Goal: Task Accomplishment & Management: Use online tool/utility

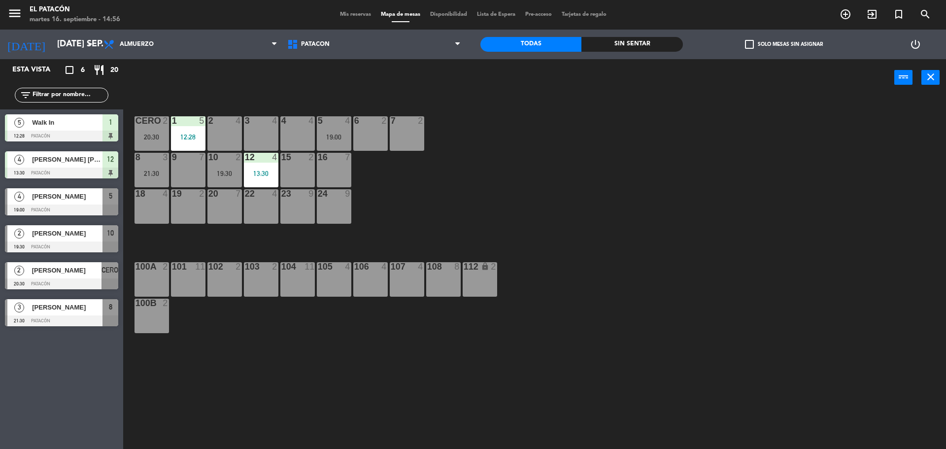
click at [257, 127] on div "3 4" at bounding box center [261, 133] width 35 height 35
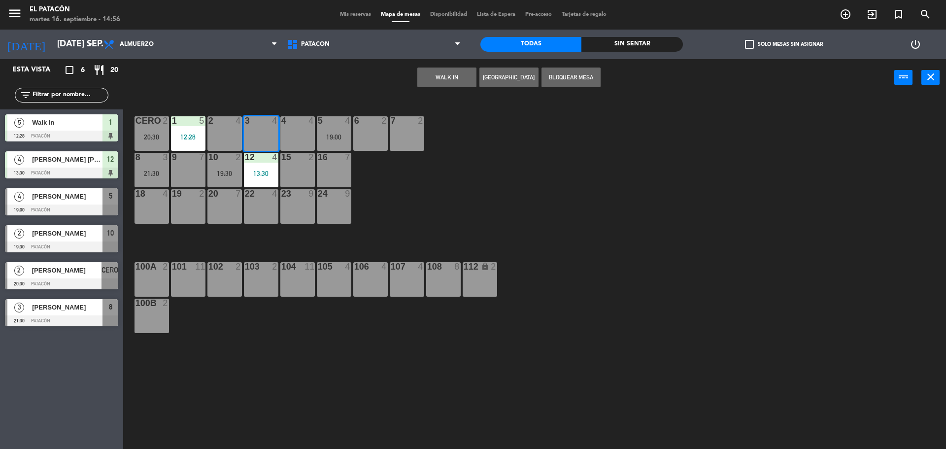
click at [428, 77] on button "WALK IN" at bounding box center [447, 78] width 59 height 20
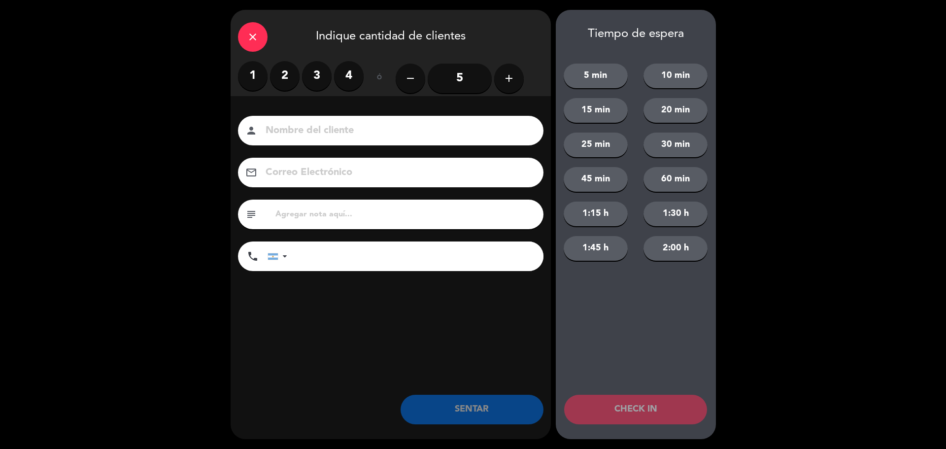
click at [281, 78] on label "2" at bounding box center [285, 76] width 30 height 30
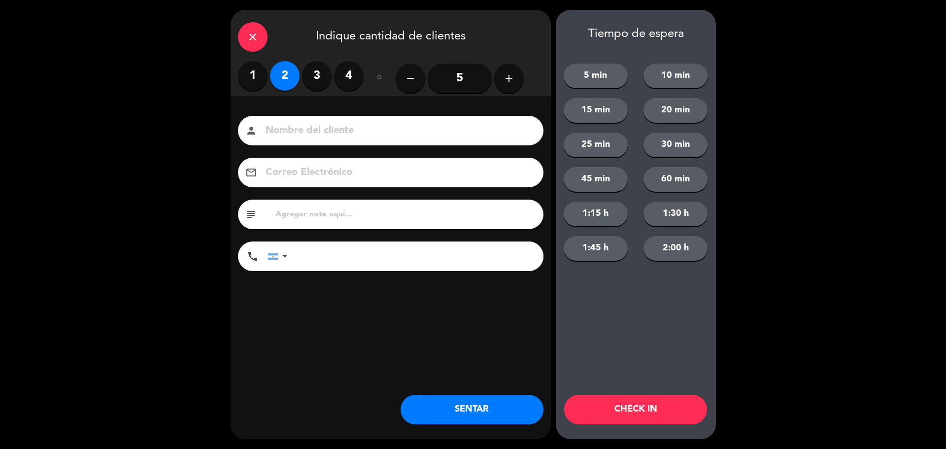
click at [452, 413] on button "SENTAR" at bounding box center [472, 410] width 143 height 30
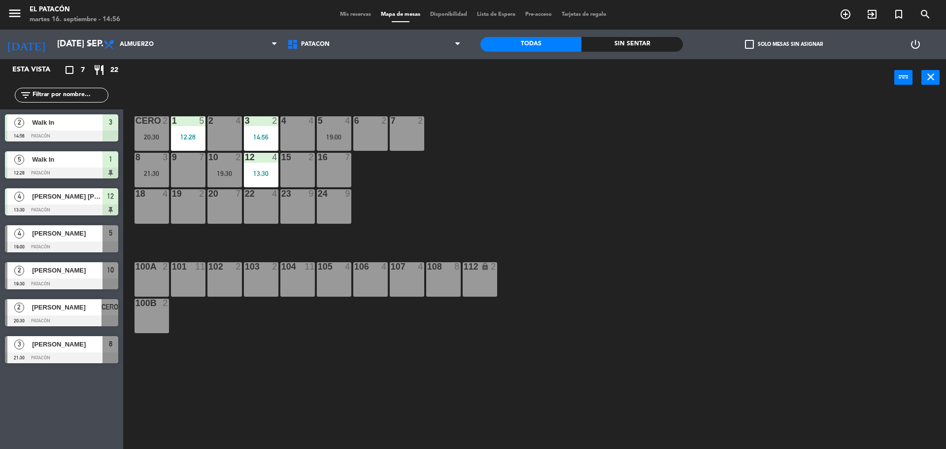
click at [186, 139] on div "12:28" at bounding box center [188, 137] width 35 height 7
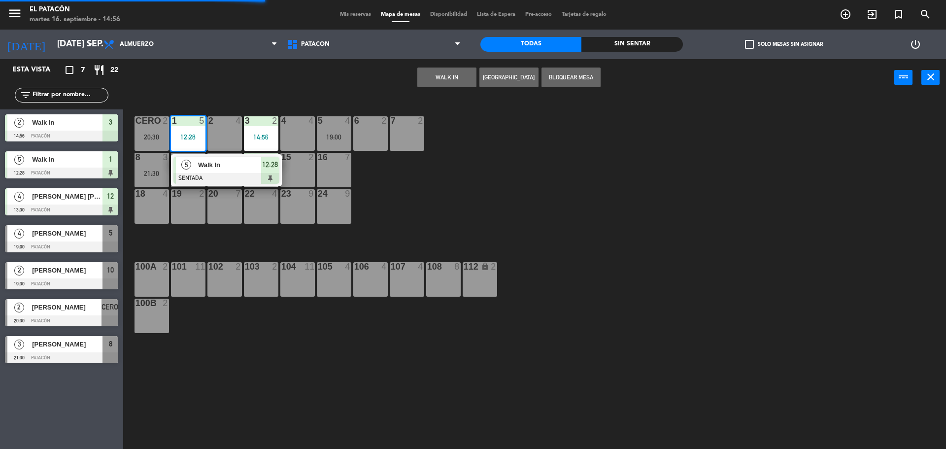
click at [204, 164] on span "Walk In" at bounding box center [229, 165] width 63 height 10
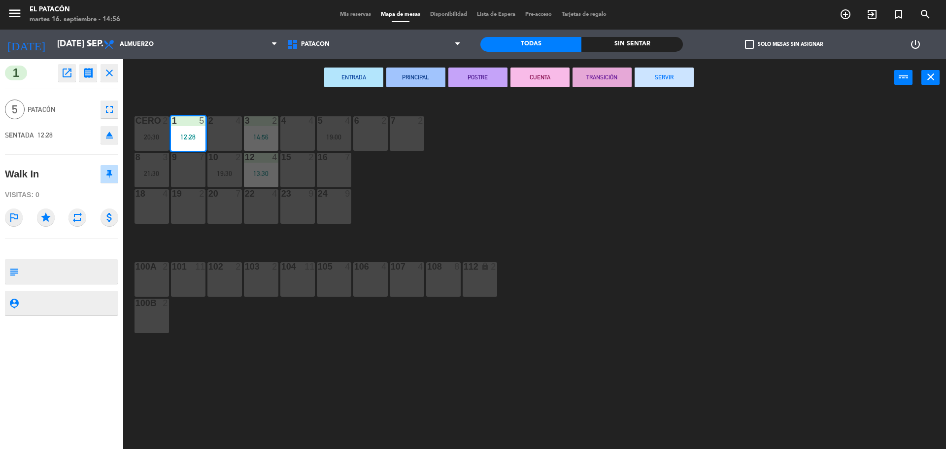
click at [686, 77] on button "SERVIR" at bounding box center [664, 78] width 59 height 20
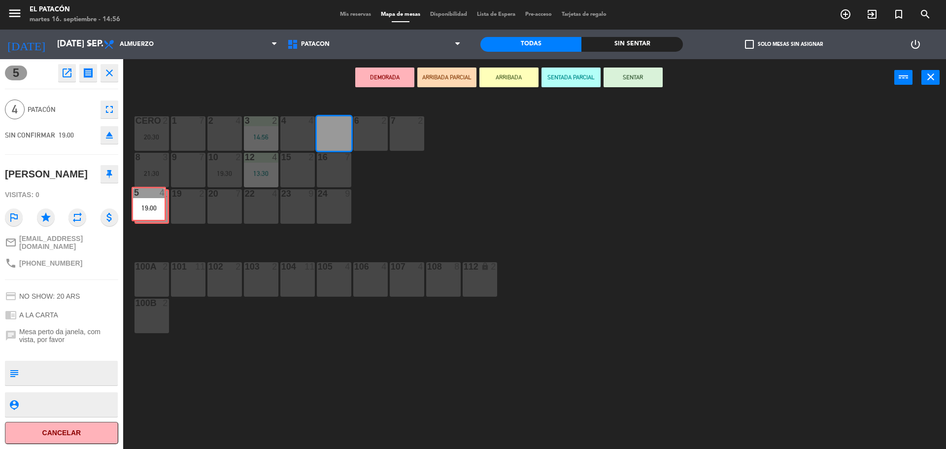
drag, startPoint x: 339, startPoint y: 135, endPoint x: 153, endPoint y: 205, distance: 198.3
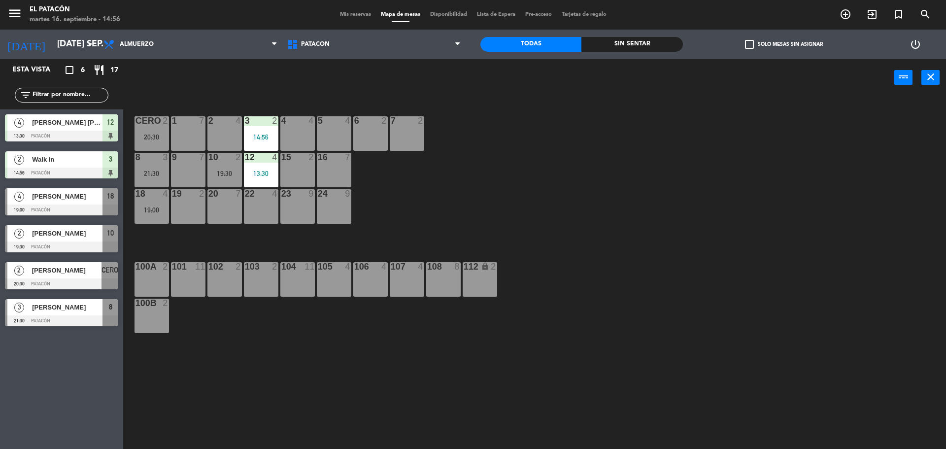
click at [341, 135] on div "5 4" at bounding box center [334, 133] width 35 height 35
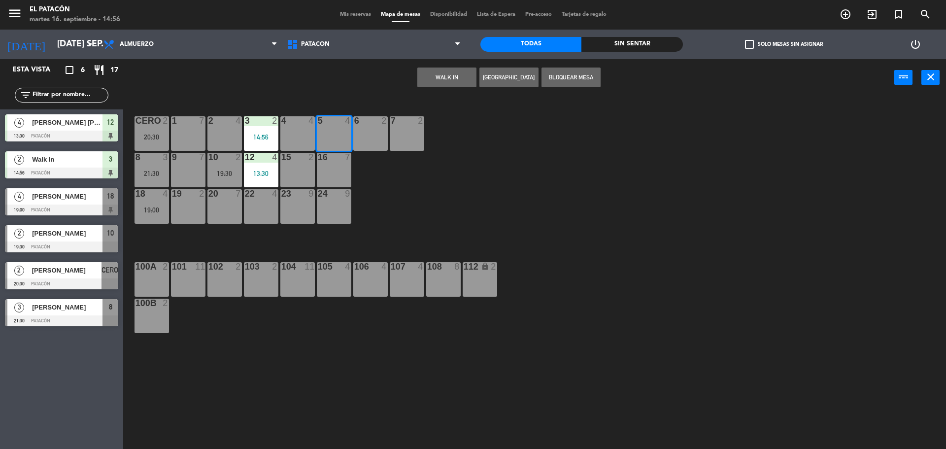
click at [448, 68] on button "WALK IN" at bounding box center [447, 78] width 59 height 20
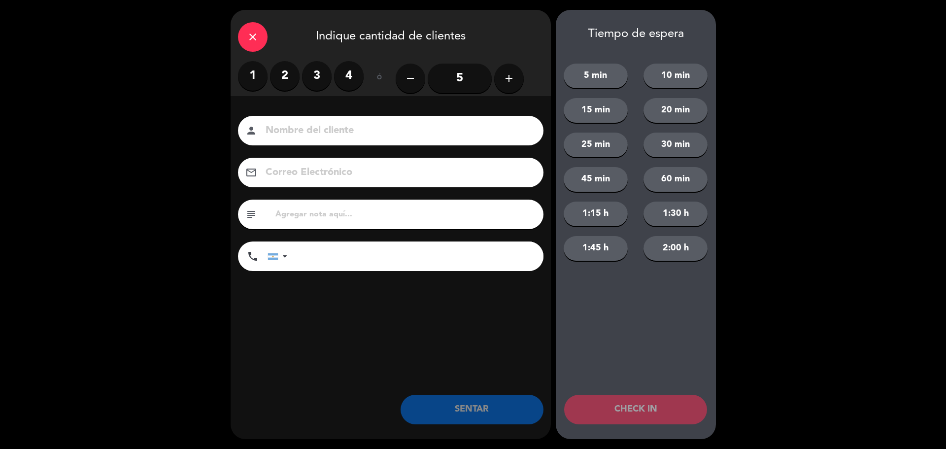
drag, startPoint x: 289, startPoint y: 76, endPoint x: 289, endPoint y: 89, distance: 12.8
click at [289, 76] on label "2" at bounding box center [285, 76] width 30 height 30
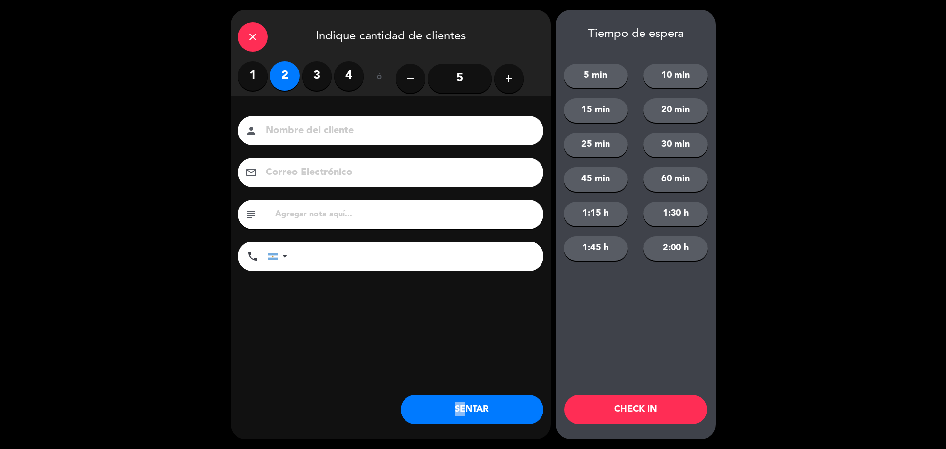
drag, startPoint x: 450, startPoint y: 435, endPoint x: 461, endPoint y: 420, distance: 18.3
click at [460, 421] on div "close Indique cantidad de clientes 1 2 3 4 ó remove 5 add Nombre del cliente pe…" at bounding box center [391, 224] width 320 height 429
click at [466, 411] on button "SENTAR" at bounding box center [472, 410] width 143 height 30
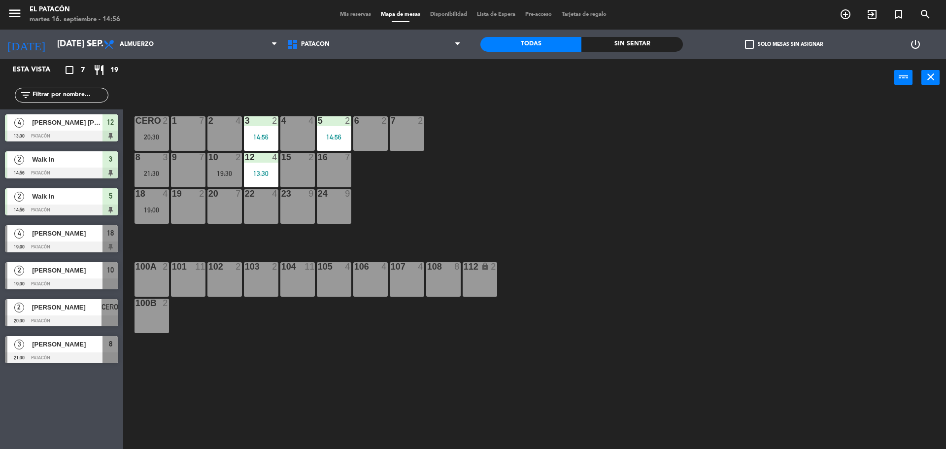
click at [333, 174] on div "16 7" at bounding box center [334, 170] width 35 height 35
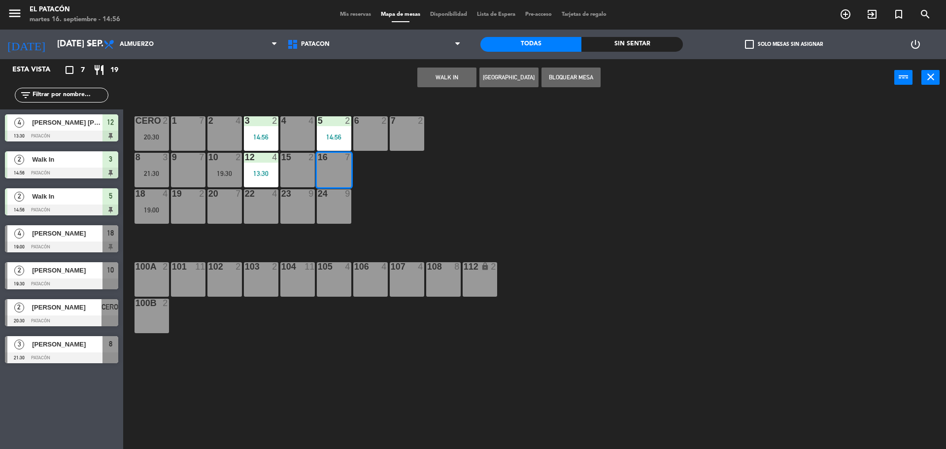
click at [462, 73] on button "WALK IN" at bounding box center [447, 78] width 59 height 20
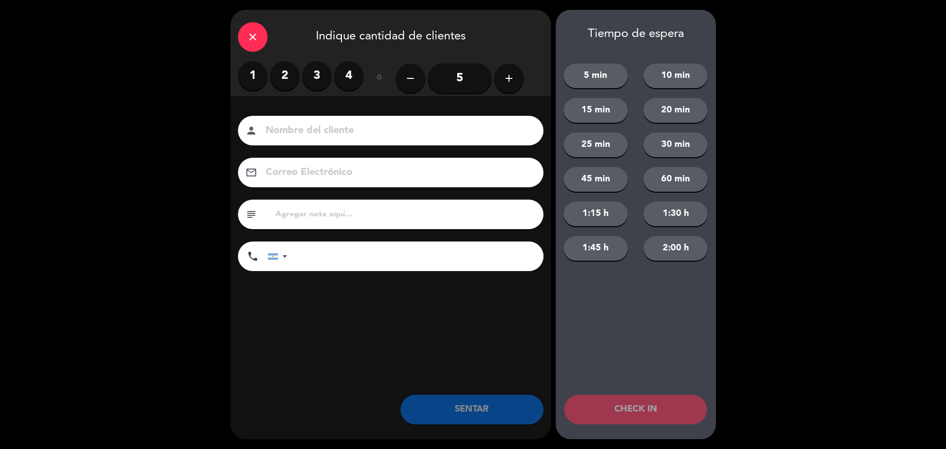
click at [471, 84] on input "5" at bounding box center [460, 79] width 64 height 30
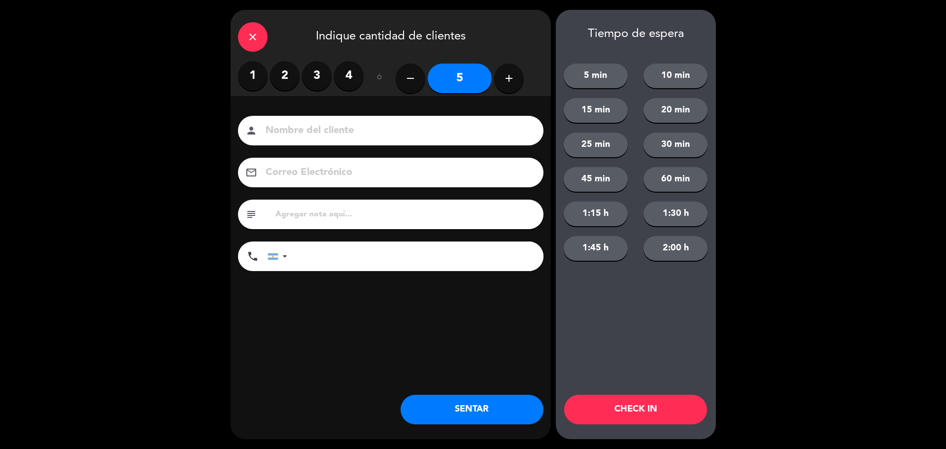
click at [472, 405] on button "SENTAR" at bounding box center [472, 410] width 143 height 30
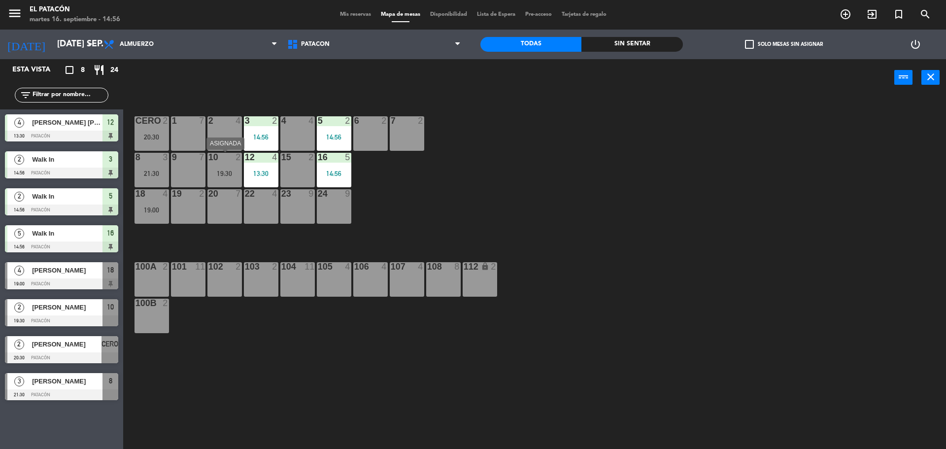
click at [226, 172] on div "19:30" at bounding box center [225, 173] width 35 height 7
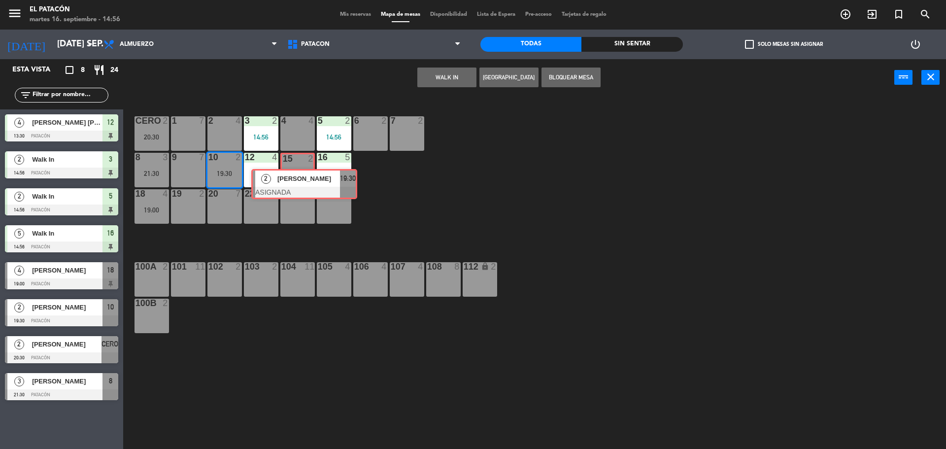
drag, startPoint x: 258, startPoint y: 198, endPoint x: 300, endPoint y: 174, distance: 47.9
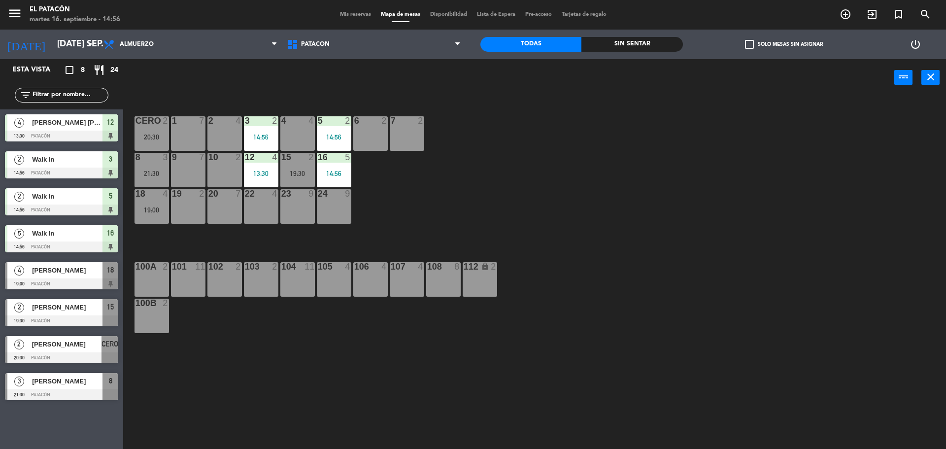
click at [232, 165] on div "10 2" at bounding box center [225, 170] width 35 height 35
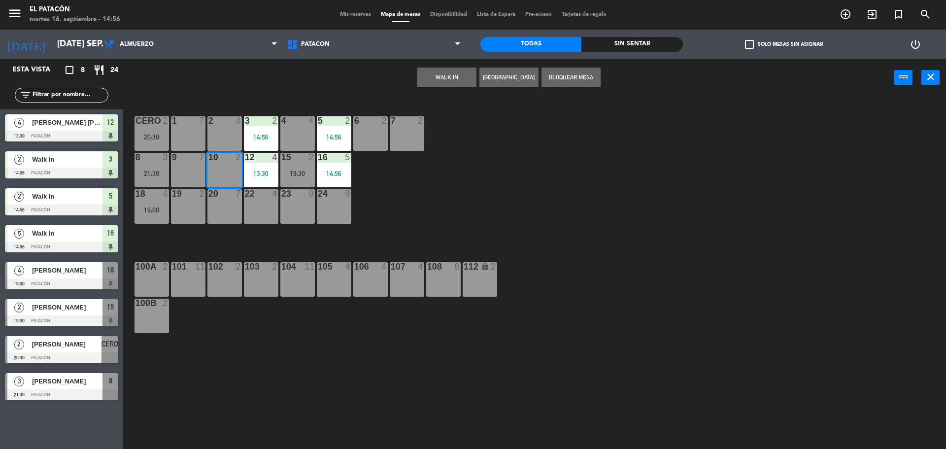
click at [442, 71] on button "WALK IN" at bounding box center [447, 78] width 59 height 20
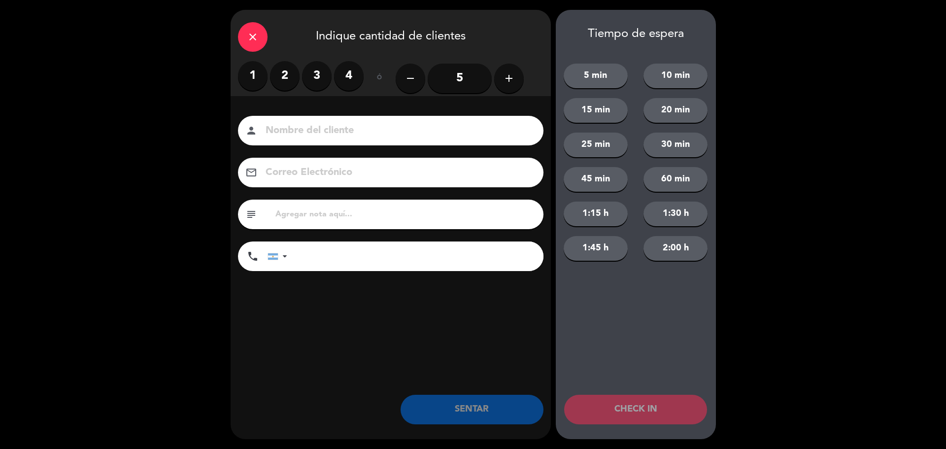
drag, startPoint x: 282, startPoint y: 80, endPoint x: 304, endPoint y: 132, distance: 55.9
click at [282, 82] on label "2" at bounding box center [285, 76] width 30 height 30
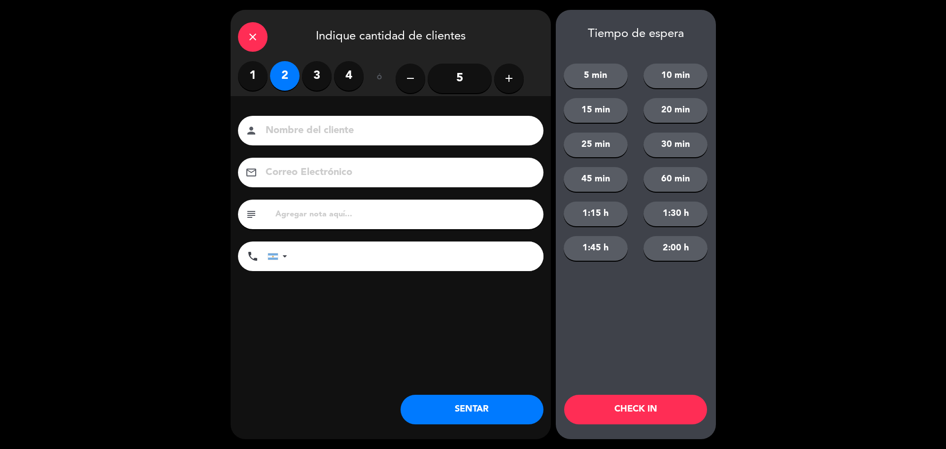
click at [454, 404] on button "SENTAR" at bounding box center [472, 410] width 143 height 30
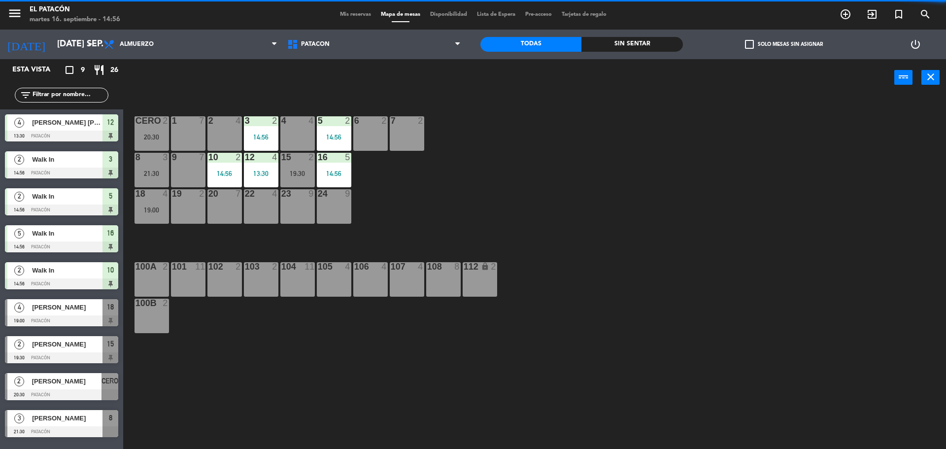
click at [188, 129] on div "1 7" at bounding box center [188, 133] width 35 height 35
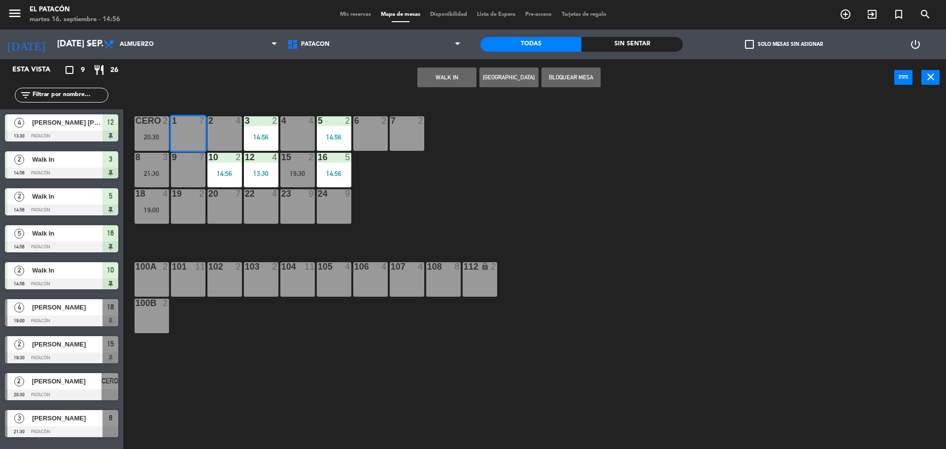
click at [440, 78] on button "WALK IN" at bounding box center [447, 78] width 59 height 20
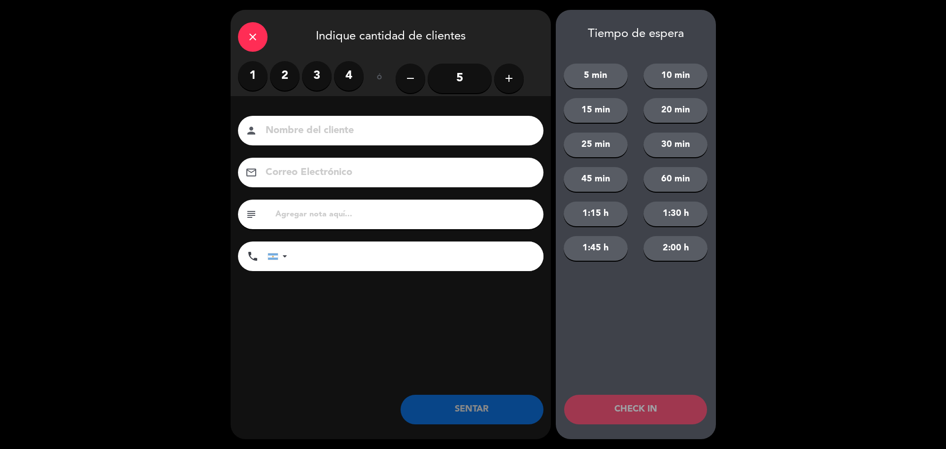
click at [351, 85] on label "4" at bounding box center [349, 76] width 30 height 30
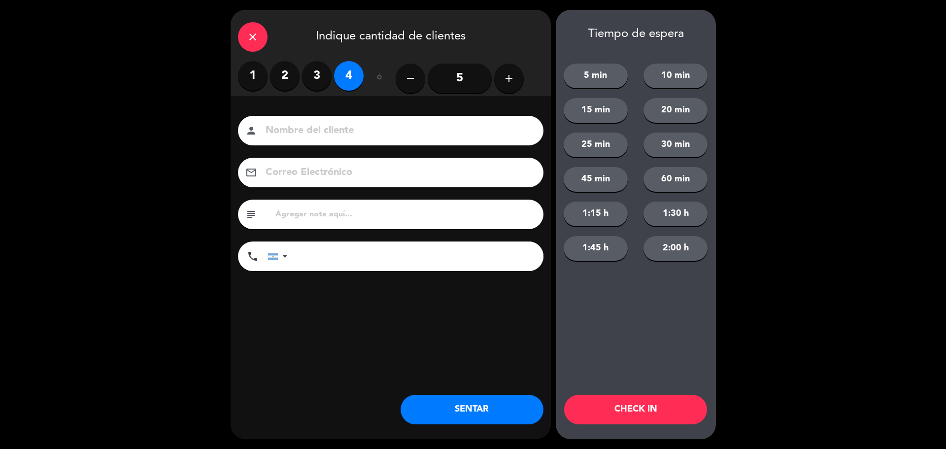
click at [446, 405] on button "SENTAR" at bounding box center [472, 410] width 143 height 30
